Goal: Navigation & Orientation: Find specific page/section

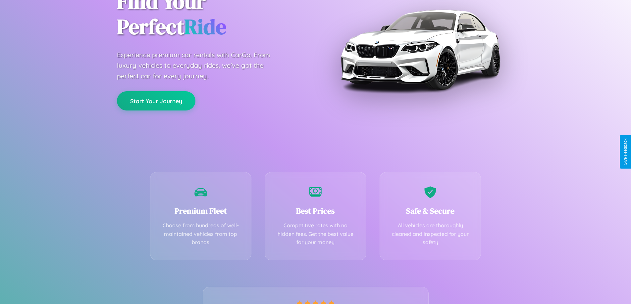
scroll to position [131, 0]
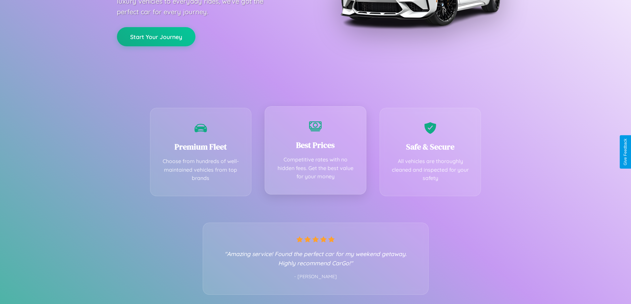
click at [315, 152] on div "Best Prices Competitive rates with no hidden fees. Get the best value for your …" at bounding box center [316, 150] width 102 height 88
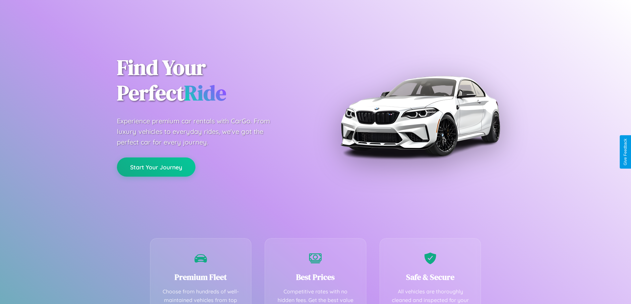
scroll to position [193, 0]
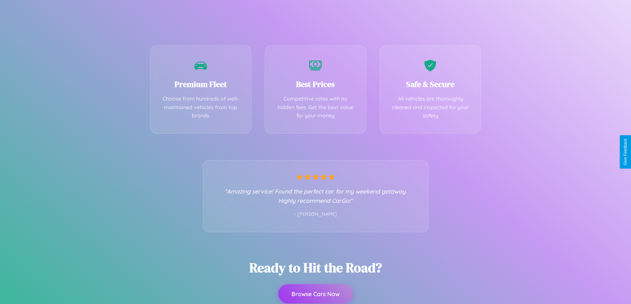
click at [315, 294] on button "Browse Cars Now" at bounding box center [315, 294] width 75 height 19
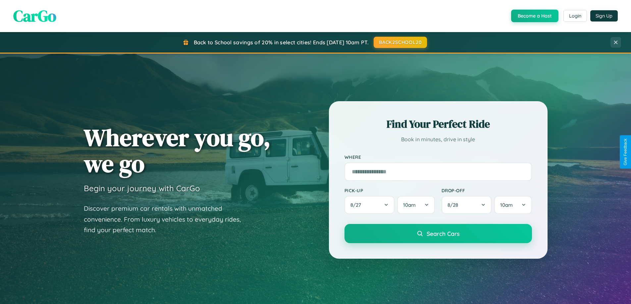
scroll to position [456, 0]
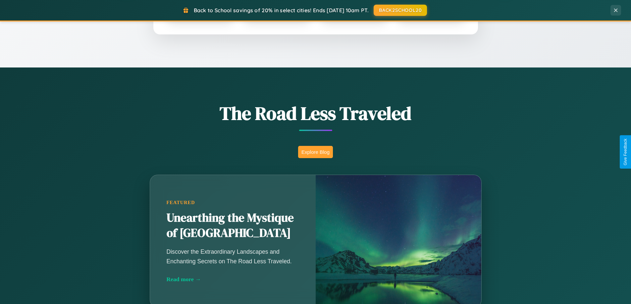
click at [315, 152] on button "Explore Blog" at bounding box center [315, 152] width 35 height 12
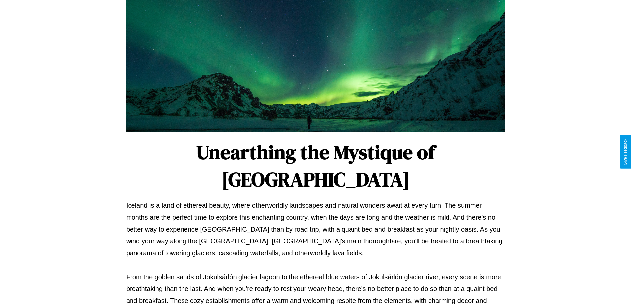
scroll to position [214, 0]
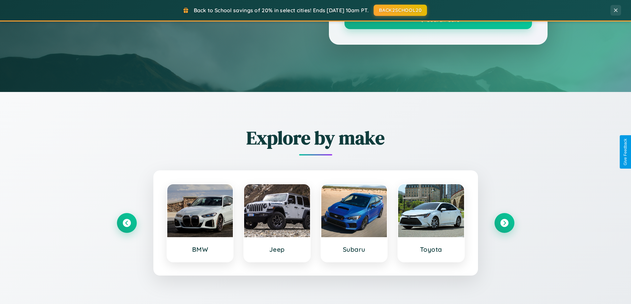
scroll to position [456, 0]
